Goal: Task Accomplishment & Management: Use online tool/utility

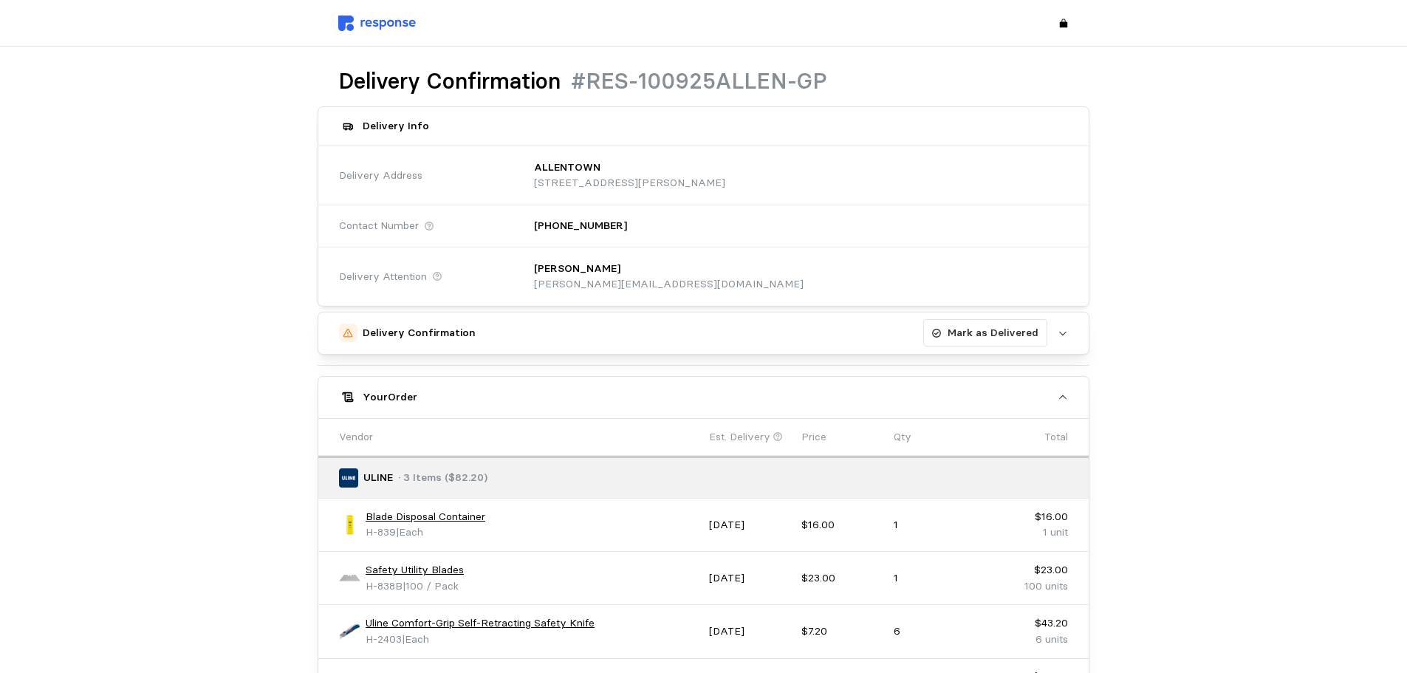
click at [131, 230] on div at bounding box center [195, 459] width 235 height 716
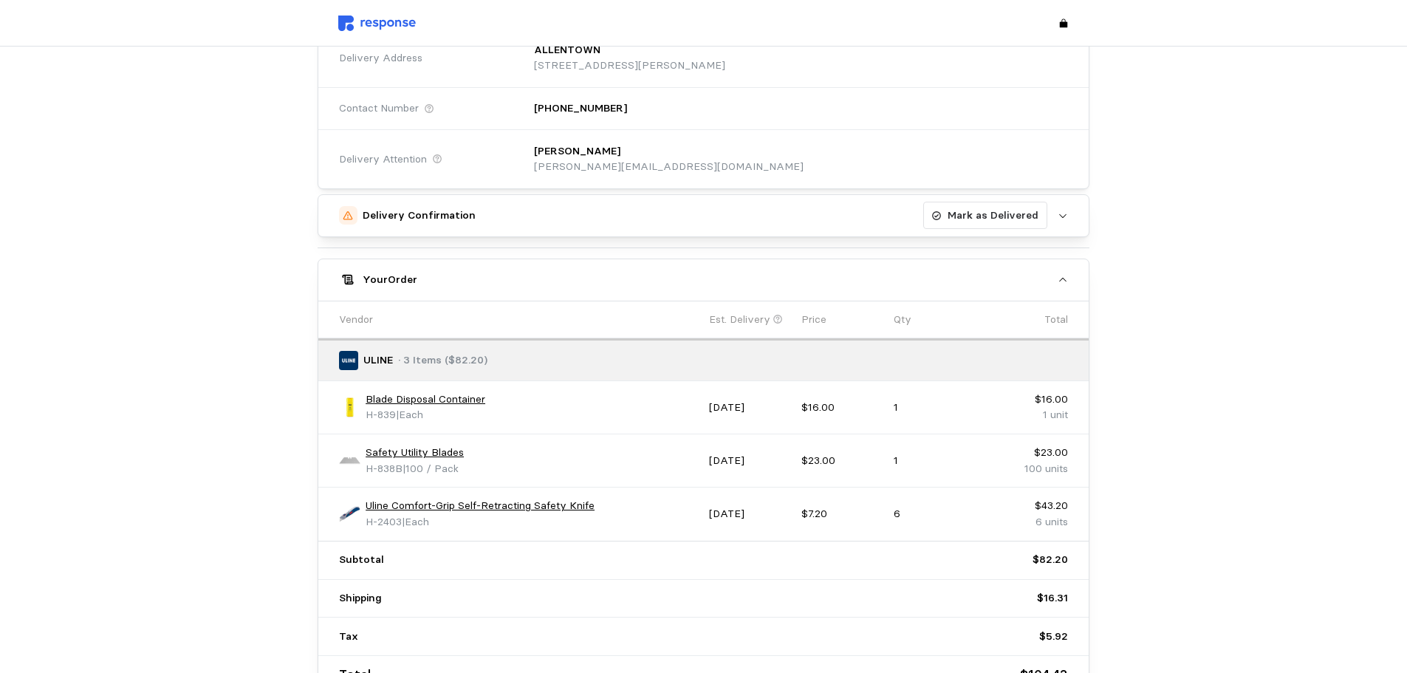
scroll to position [74, 0]
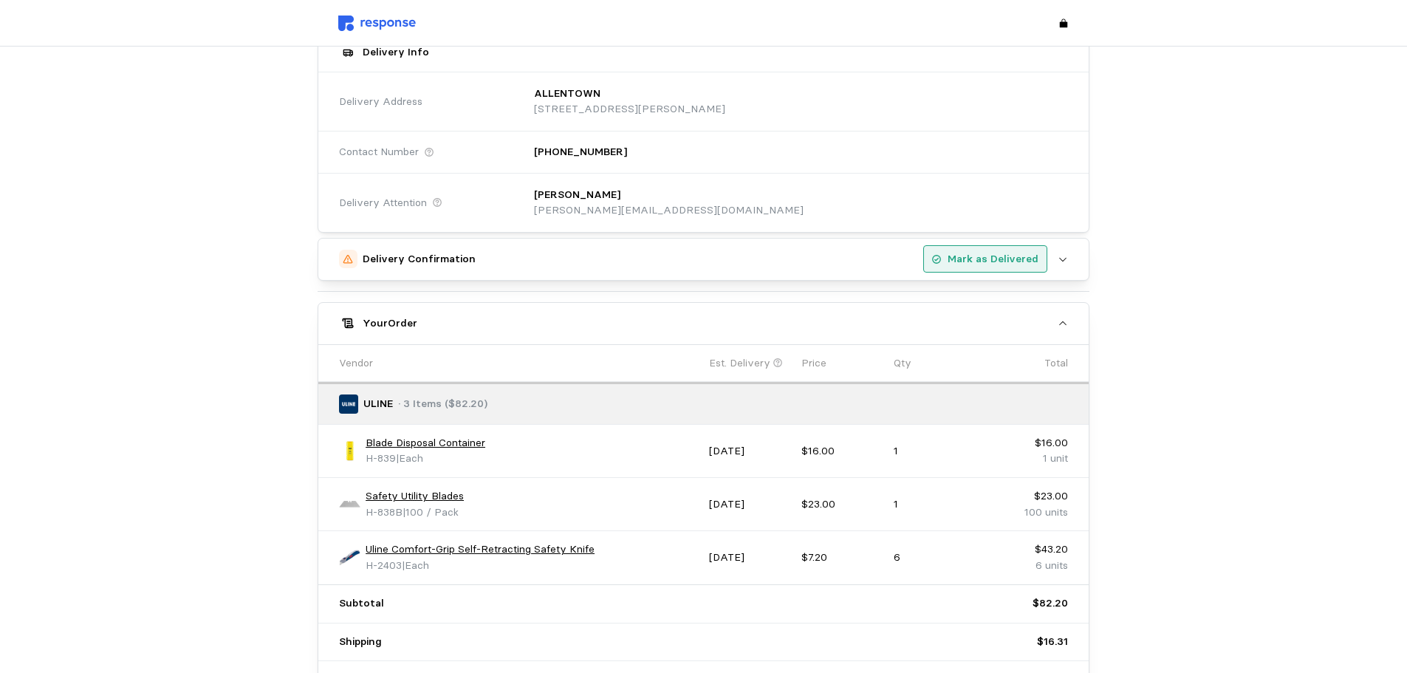
click at [1004, 264] on p "Mark as Delivered" at bounding box center [993, 259] width 91 height 16
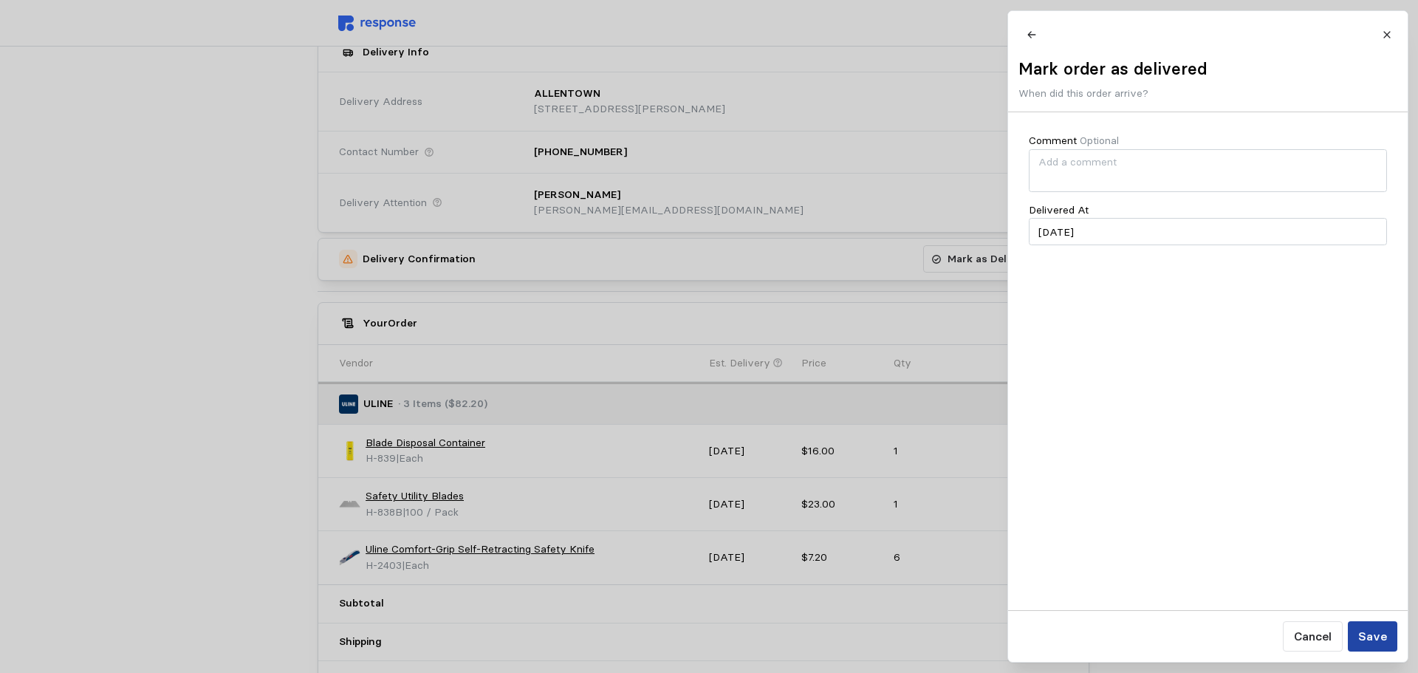
click at [1373, 634] on p "Save" at bounding box center [1371, 636] width 29 height 18
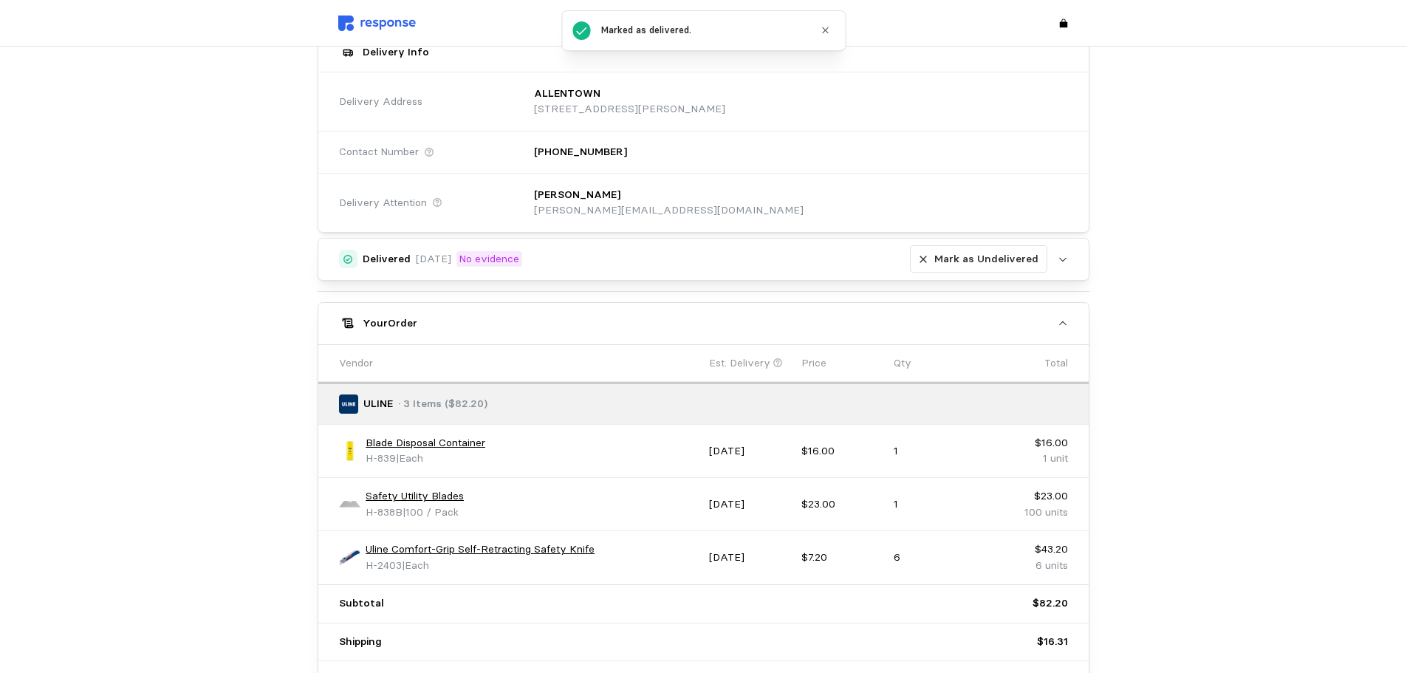
click at [187, 196] on div at bounding box center [195, 385] width 235 height 716
